Goal: Information Seeking & Learning: Learn about a topic

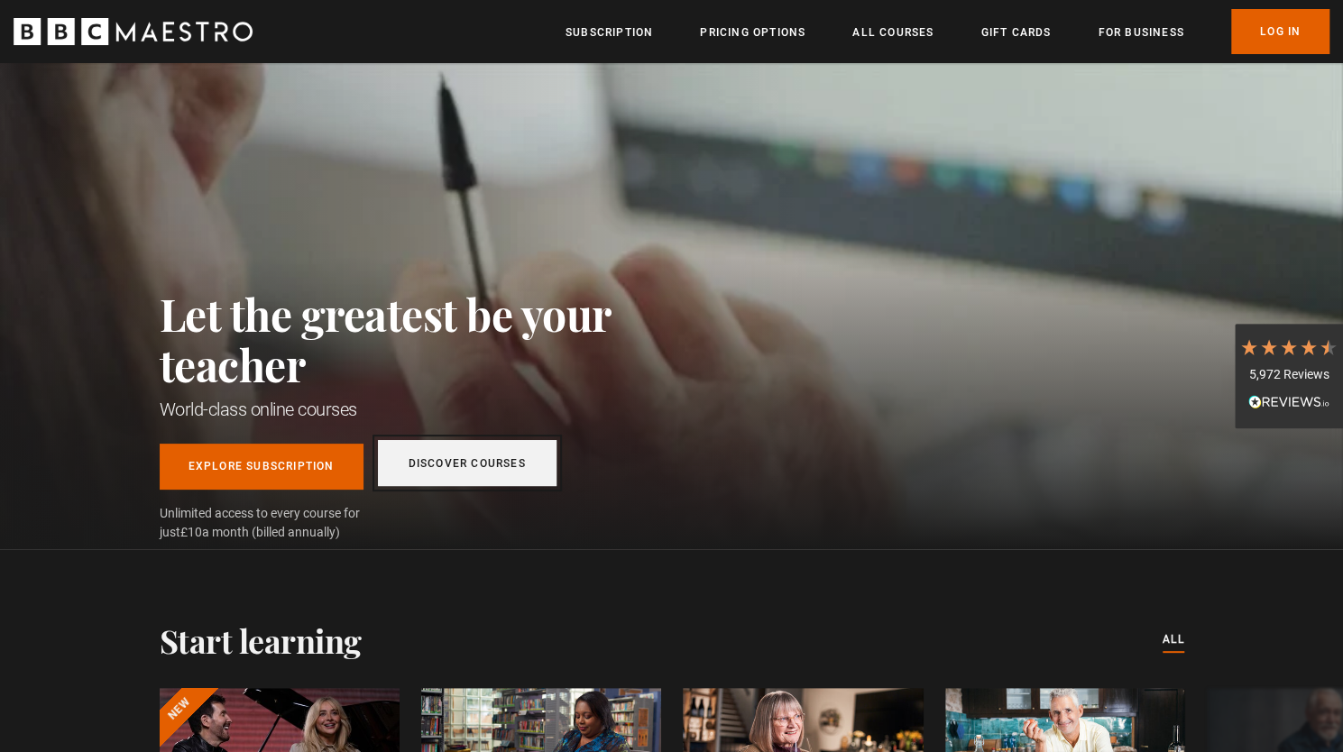
click at [508, 482] on link "Discover Courses" at bounding box center [467, 463] width 179 height 46
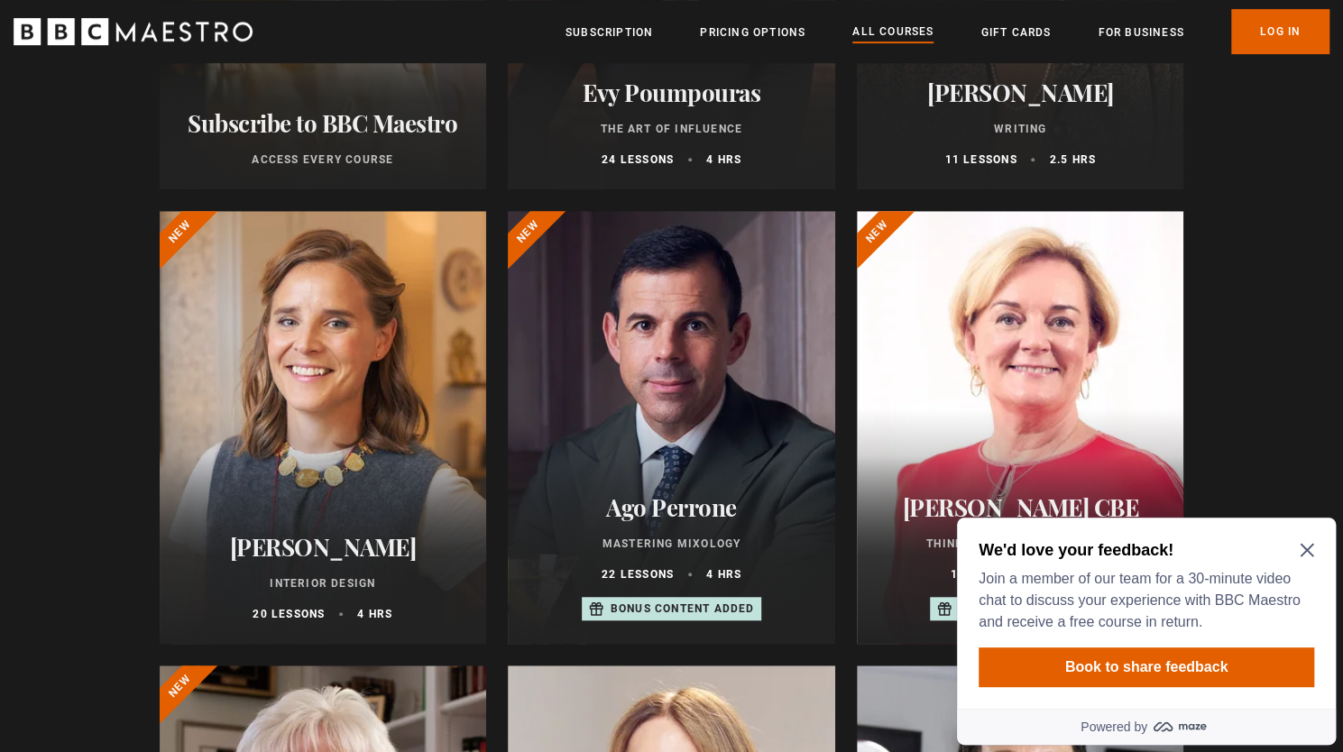
scroll to position [577, 0]
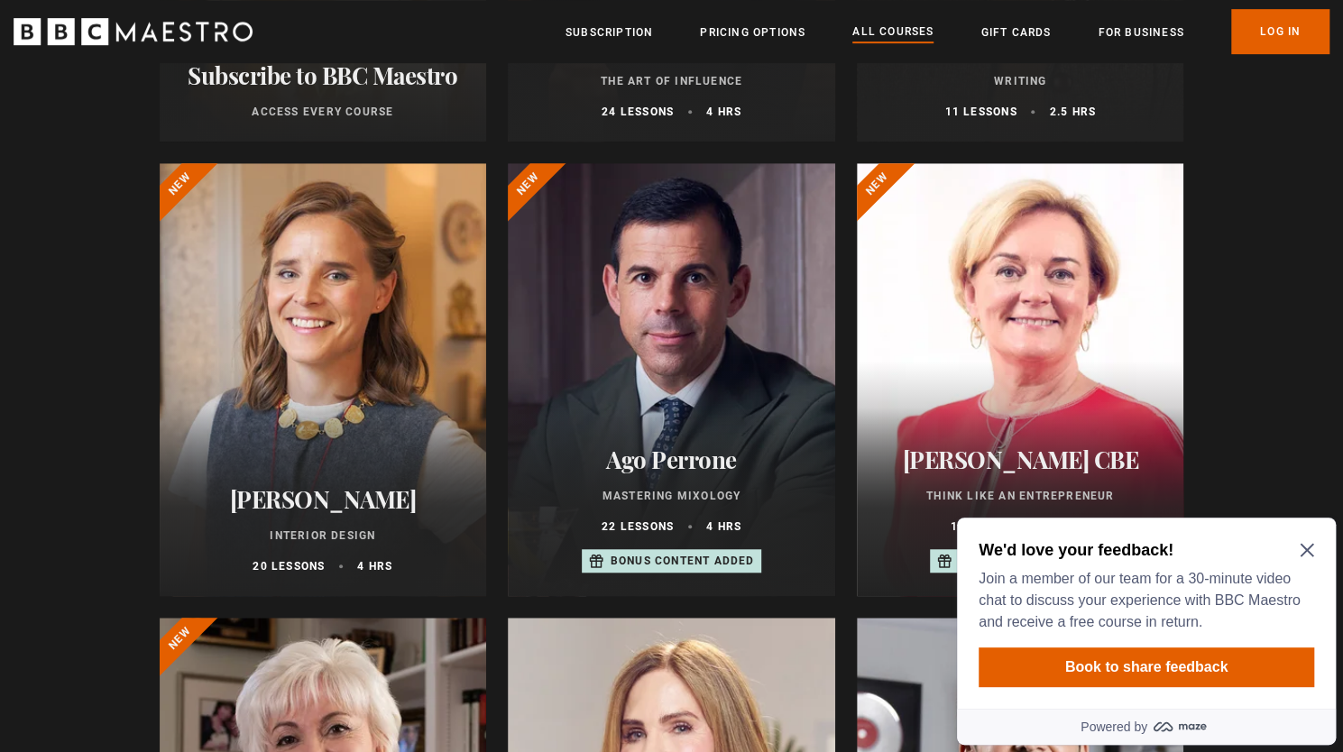
click at [337, 415] on div at bounding box center [323, 379] width 327 height 433
